Goal: Transaction & Acquisition: Purchase product/service

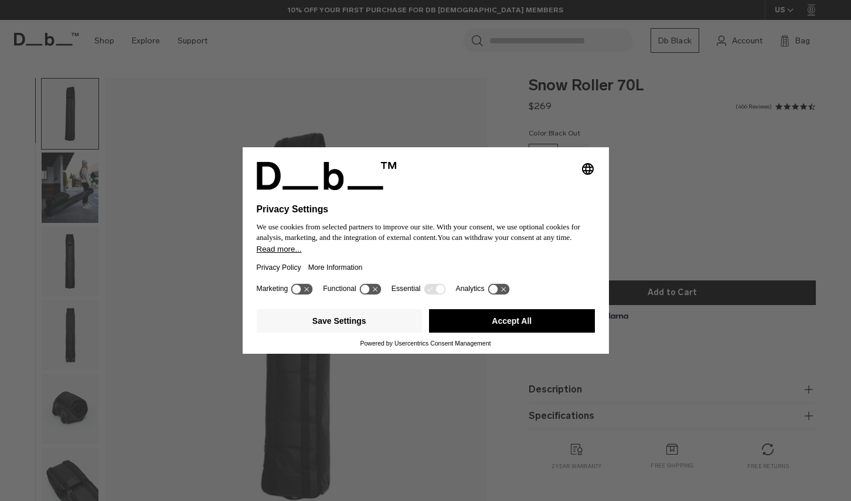
click at [472, 328] on button "Accept All" at bounding box center [512, 320] width 166 height 23
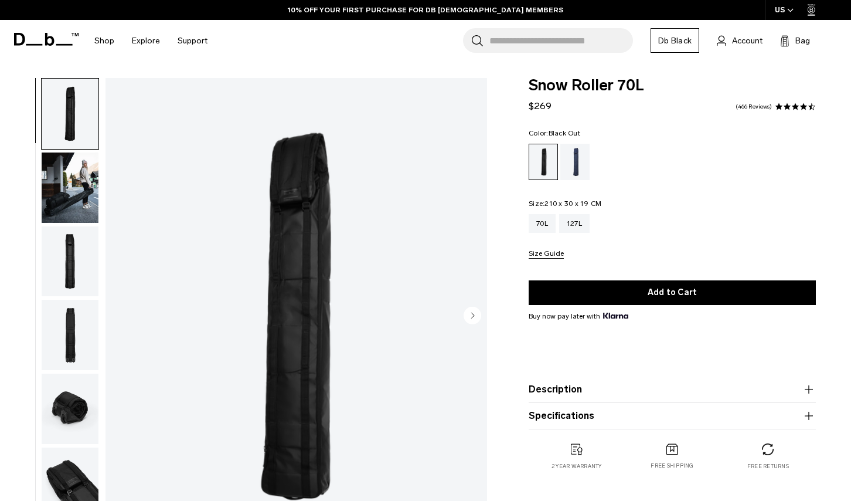
click at [81, 187] on img "button" at bounding box center [70, 187] width 57 height 70
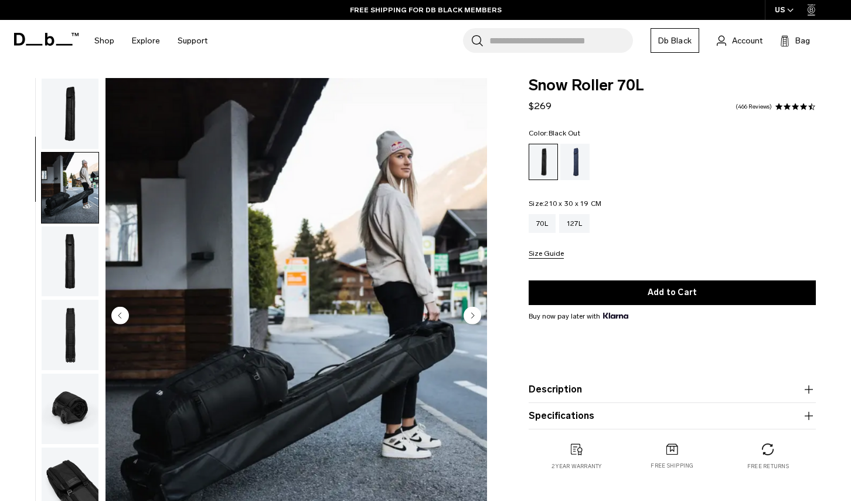
scroll to position [74, 0]
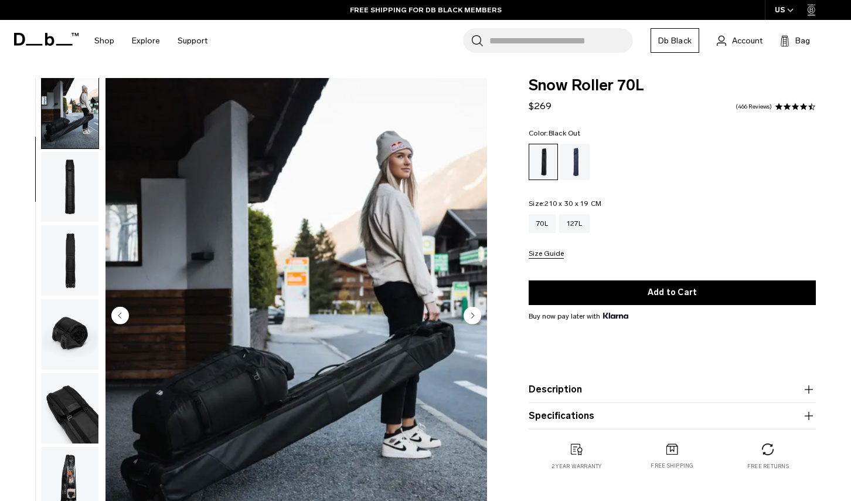
click at [77, 212] on img "button" at bounding box center [70, 187] width 57 height 70
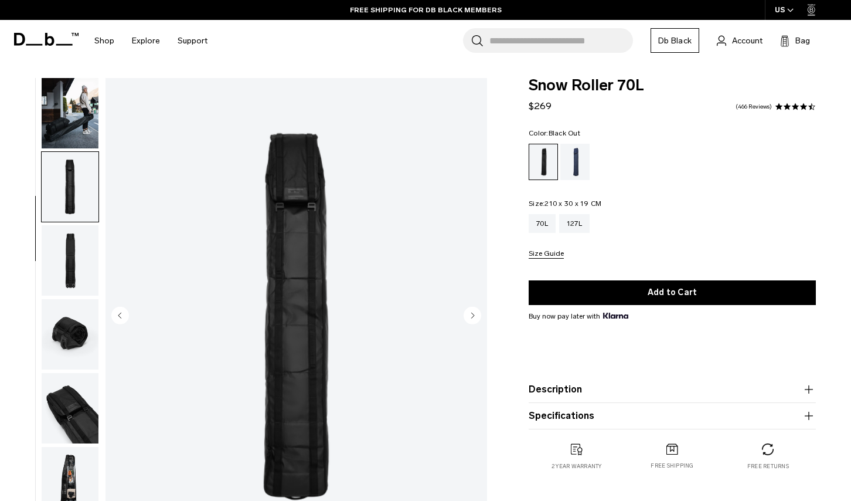
scroll to position [115, 0]
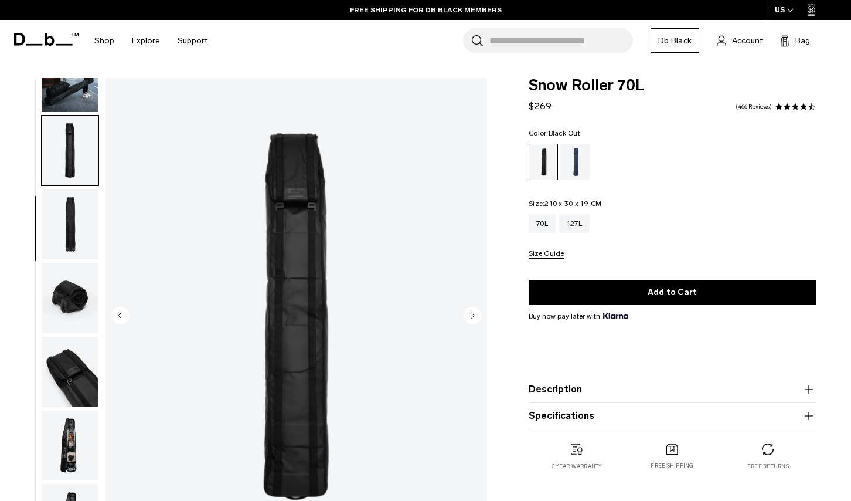
click at [74, 227] on img "button" at bounding box center [70, 224] width 57 height 70
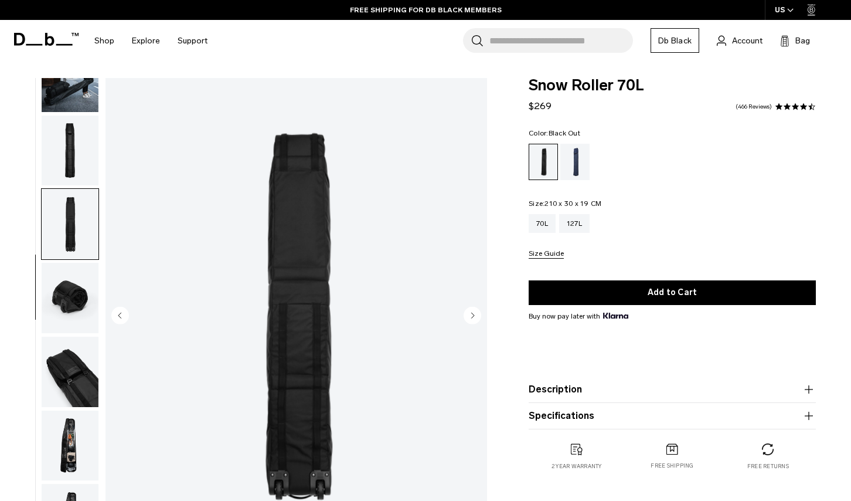
click at [73, 241] on img "button" at bounding box center [70, 224] width 57 height 70
click at [67, 440] on img "button" at bounding box center [70, 445] width 57 height 70
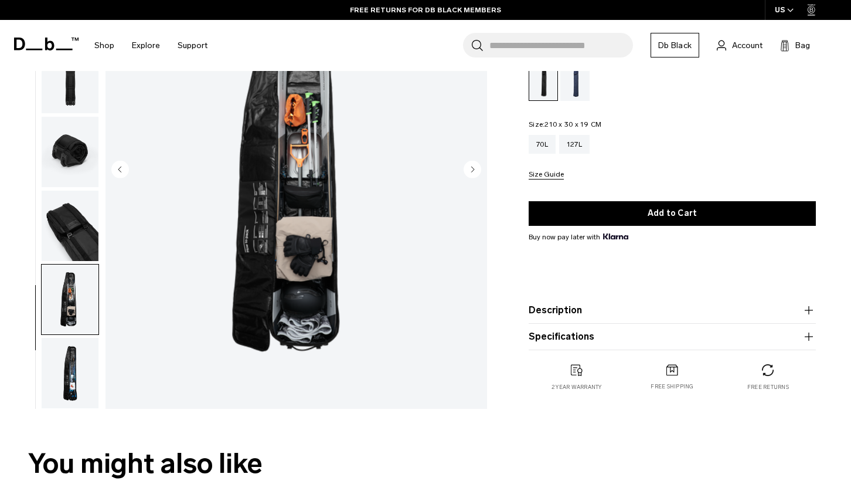
scroll to position [149, 0]
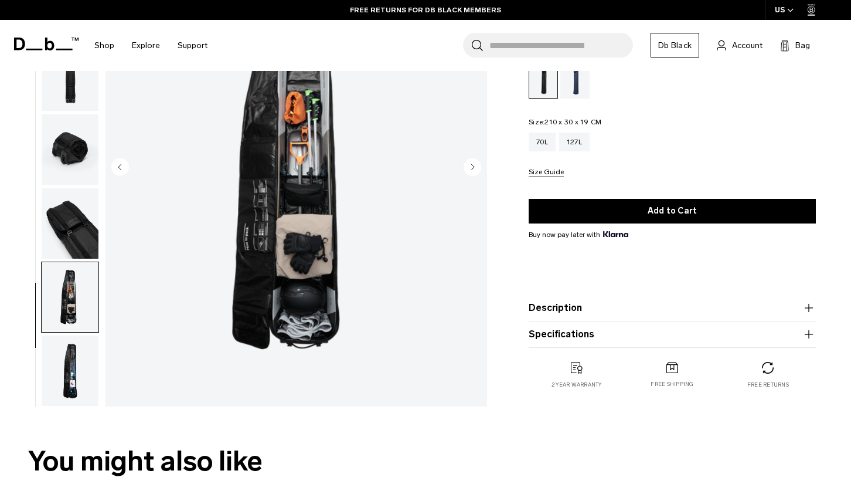
click at [74, 367] on img "button" at bounding box center [70, 370] width 57 height 70
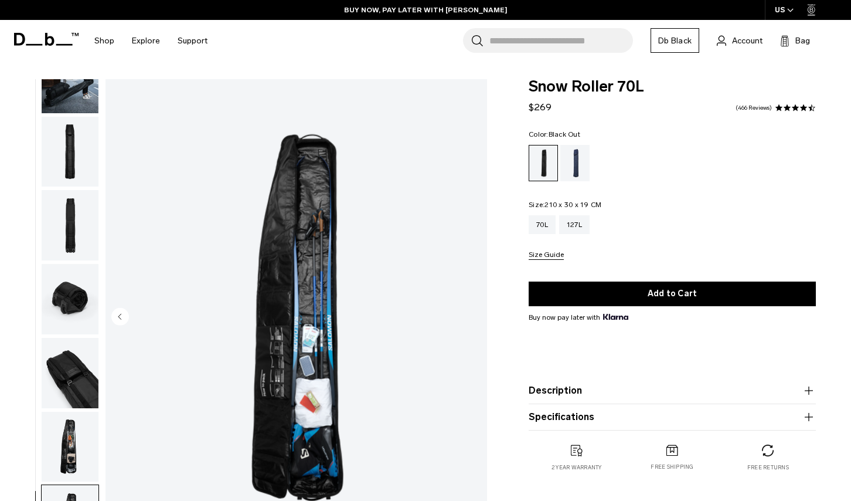
scroll to position [0, 0]
click at [583, 230] on div "127L" at bounding box center [574, 224] width 30 height 19
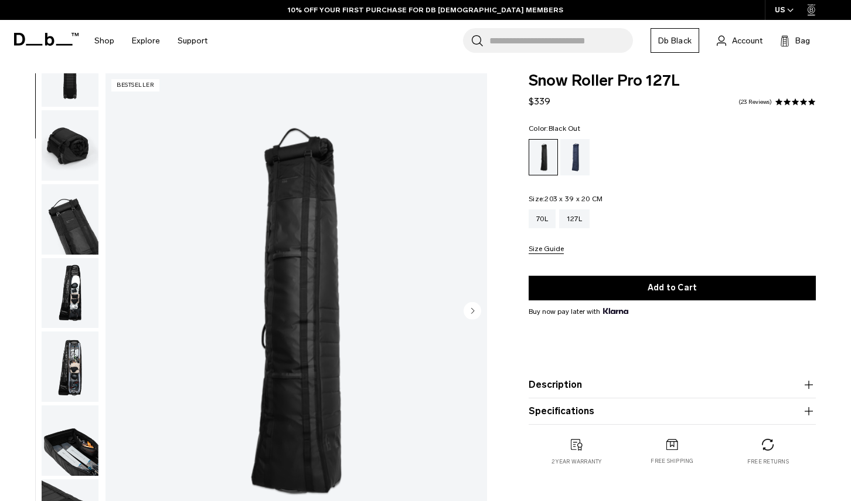
scroll to position [264, 0]
drag, startPoint x: 72, startPoint y: 300, endPoint x: 77, endPoint y: 343, distance: 43.7
click at [72, 300] on img "button" at bounding box center [70, 293] width 57 height 70
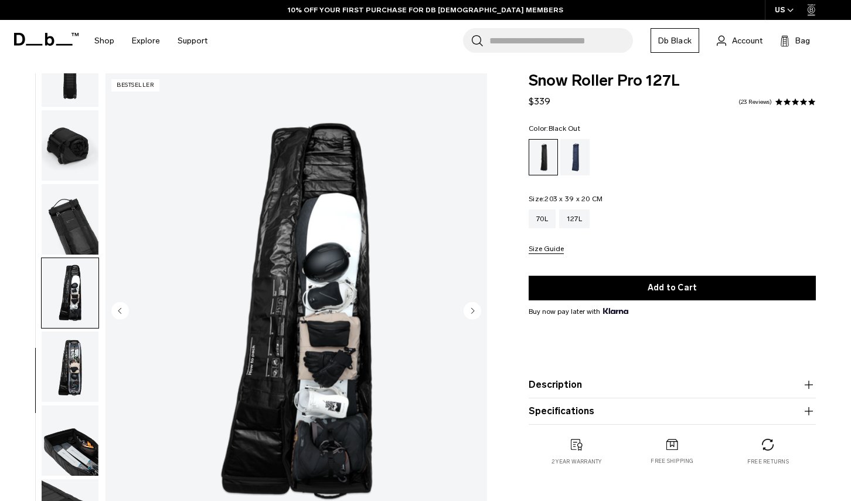
click at [78, 363] on img "button" at bounding box center [70, 366] width 57 height 70
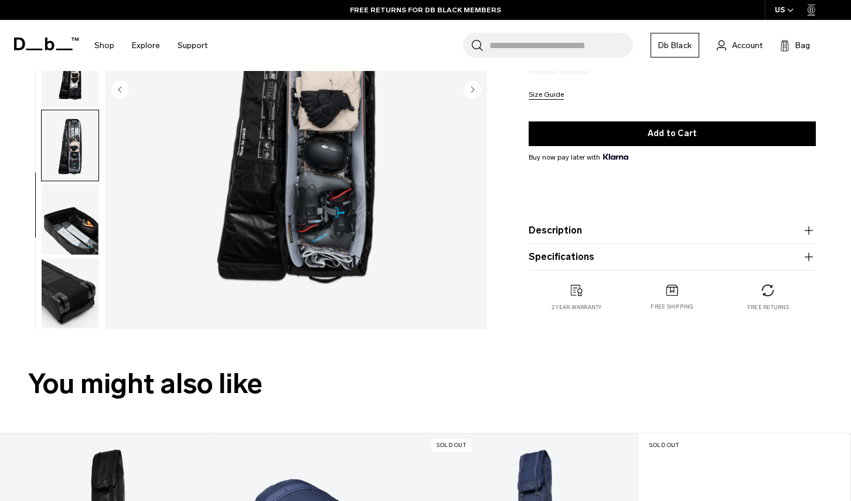
scroll to position [222, 0]
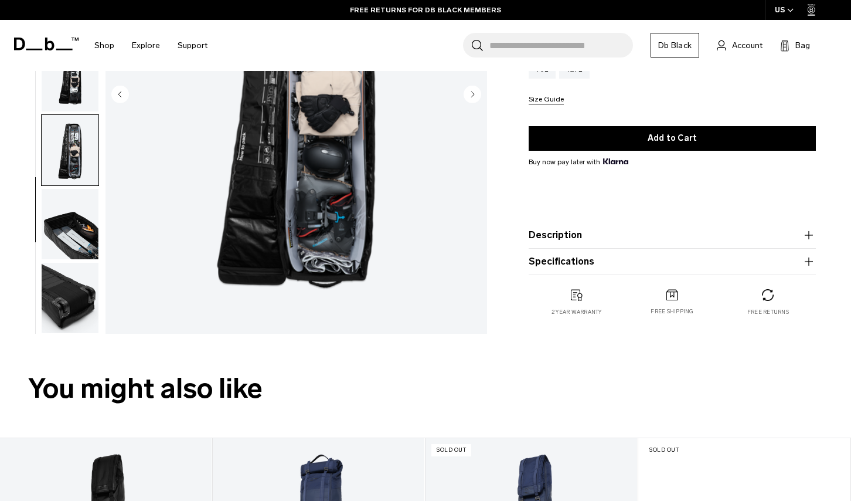
click at [81, 240] on img "button" at bounding box center [70, 224] width 57 height 70
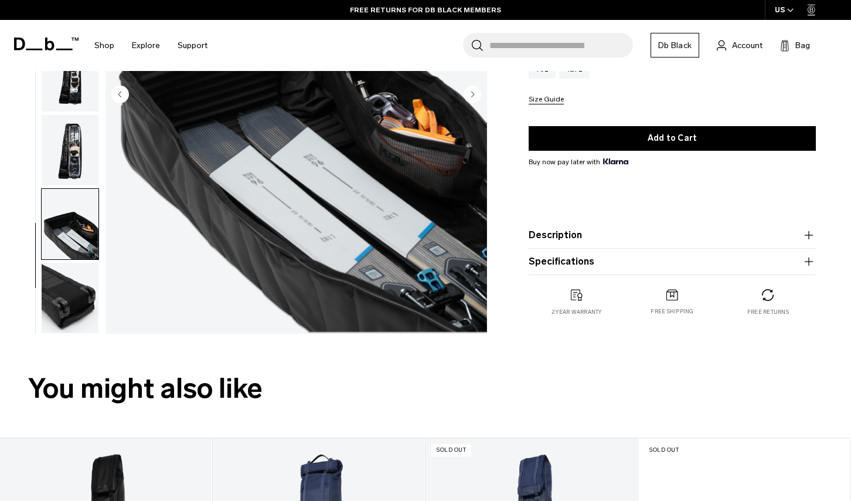
click at [79, 268] on img "button" at bounding box center [70, 298] width 57 height 70
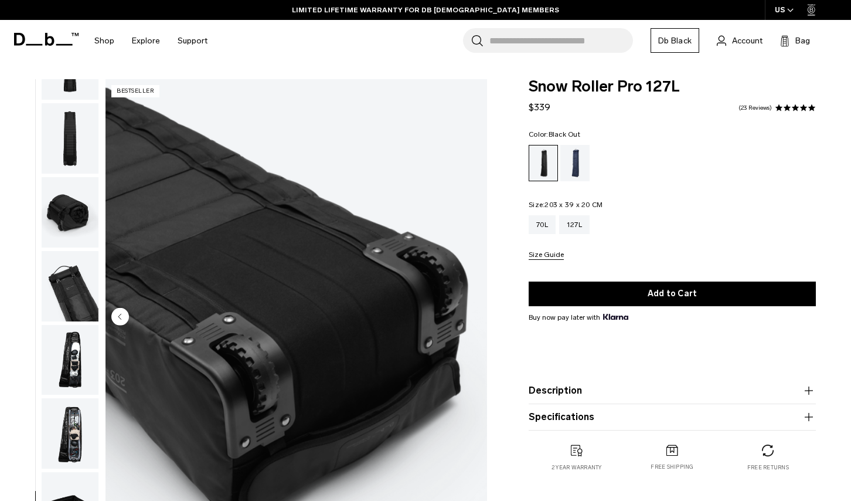
scroll to position [0, 0]
